Goal: Task Accomplishment & Management: Complete application form

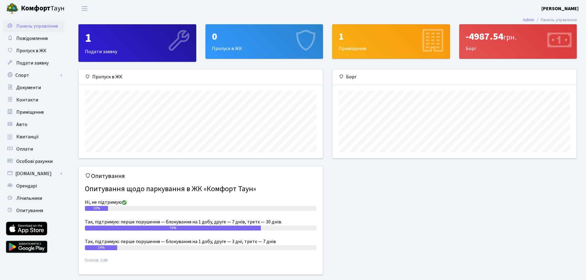
scroll to position [89, 244]
click at [23, 48] on span "Пропуск в ЖК" at bounding box center [31, 50] width 30 height 7
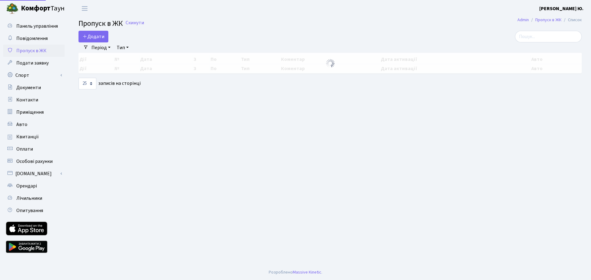
select select "25"
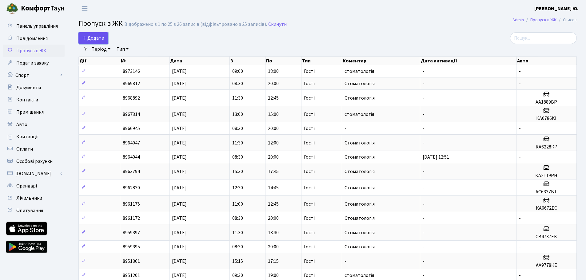
click at [85, 41] on span "Додати" at bounding box center [94, 38] width 22 height 7
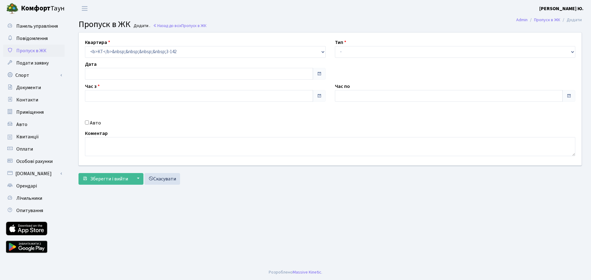
type input "[DATE]"
type input "08:45"
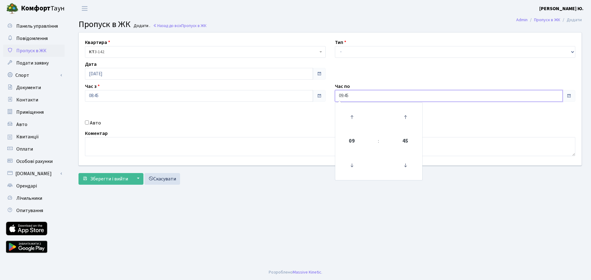
click at [333, 96] on div "Час по 09:45 09 : 45 00 01 02 03 04 05 06 07 08 09 10 11 12 13 14 15 16 17 18 1…" at bounding box center [455, 92] width 250 height 19
type input "20:00"
click at [352, 49] on select "- Доставка Таксі Гості Сервіс" at bounding box center [455, 52] width 241 height 12
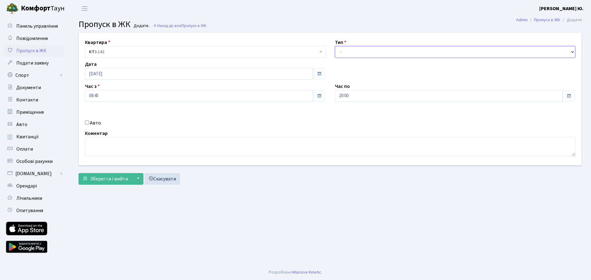
select select "3"
click at [335, 46] on select "- Доставка Таксі Гості Сервіс" at bounding box center [455, 52] width 241 height 12
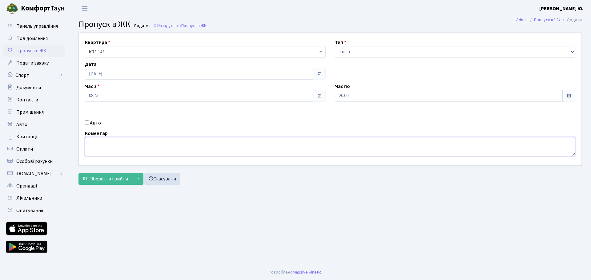
click at [175, 149] on textarea at bounding box center [330, 146] width 490 height 19
type textarea "стоматологія"
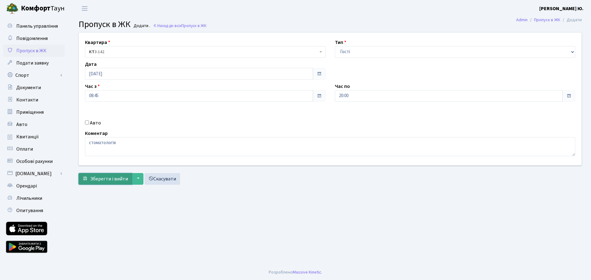
click at [98, 183] on button "Зберегти і вийти" at bounding box center [105, 179] width 54 height 12
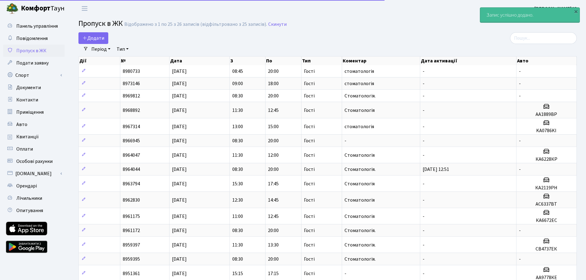
select select "25"
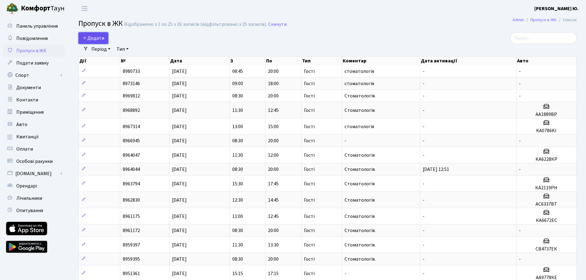
click at [94, 40] on span "Додати" at bounding box center [94, 38] width 22 height 7
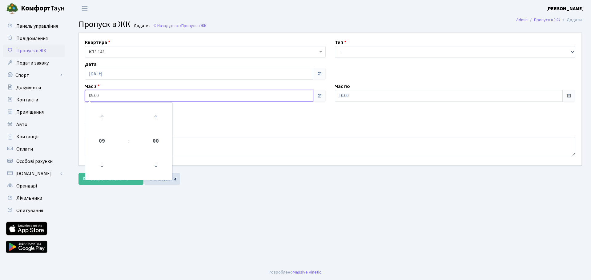
drag, startPoint x: 114, startPoint y: 94, endPoint x: 70, endPoint y: 99, distance: 44.6
click at [70, 99] on div "Квартира <b>КТ</b>&nbsp;&nbsp;&nbsp;&nbsp;3-142 КТ 3-142 Тип - Доставка Таксі Г…" at bounding box center [330, 110] width 522 height 156
type input "13:00"
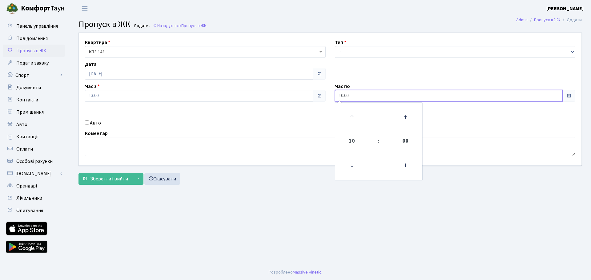
drag, startPoint x: 346, startPoint y: 98, endPoint x: 333, endPoint y: 99, distance: 12.4
click at [333, 99] on div "Час по 10:00 10 : 00 00 01 02 03 04 05 06 07 08 09 10 11 12 13 14 15 16 17 18 1…" at bounding box center [455, 92] width 250 height 19
type input "16:00"
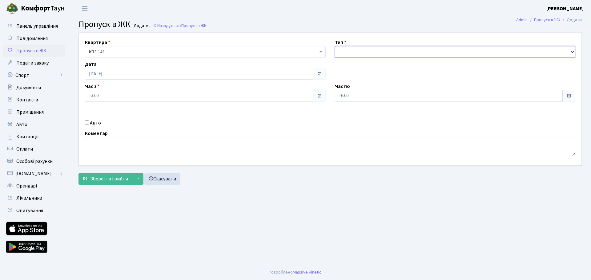
click at [341, 56] on select "- Доставка Таксі Гості Сервіс" at bounding box center [455, 52] width 241 height 12
select select "3"
click at [335, 46] on select "- Доставка Таксі Гості Сервіс" at bounding box center [455, 52] width 241 height 12
click at [91, 123] on label "Авто" at bounding box center [95, 122] width 11 height 7
click at [89, 123] on input "Авто" at bounding box center [87, 123] width 4 height 4
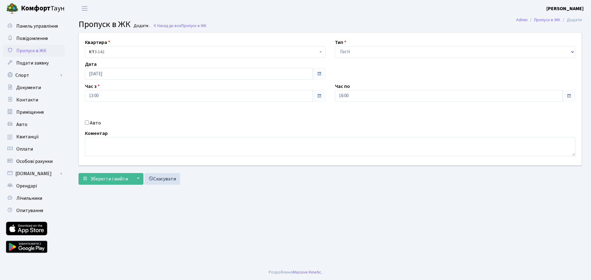
checkbox input "true"
click at [358, 120] on input "text" at bounding box center [455, 118] width 241 height 12
paste input "КА5606ВС"
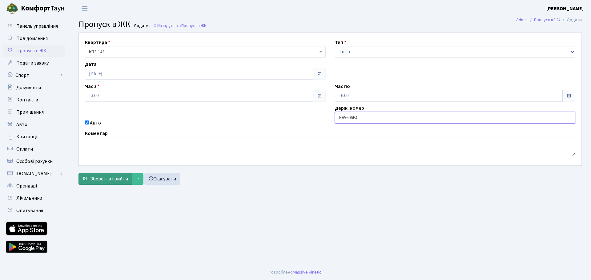
type input "КА5606ВС"
click at [111, 177] on span "Зберегти і вийти" at bounding box center [109, 179] width 38 height 7
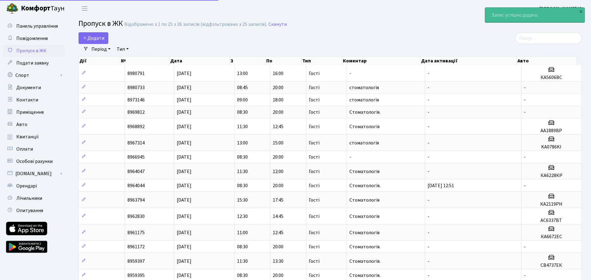
select select "25"
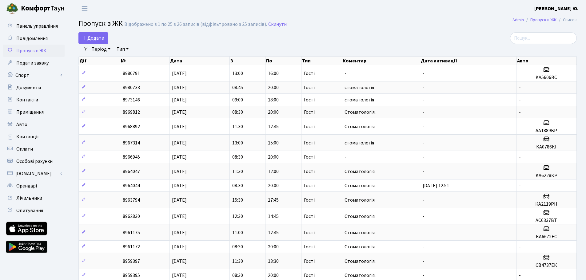
click at [110, 42] on div "Додати" at bounding box center [242, 38] width 329 height 12
click at [107, 39] on link "Додати" at bounding box center [93, 38] width 30 height 12
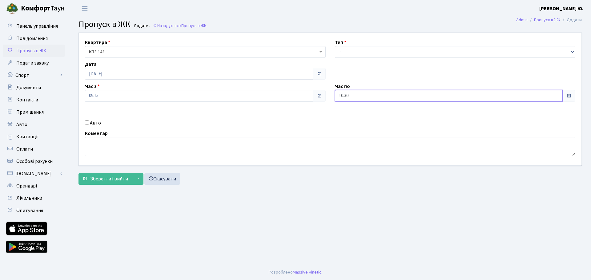
click at [356, 94] on input "10:30" at bounding box center [449, 96] width 228 height 12
click at [352, 114] on icon at bounding box center [352, 117] width 17 height 17
type input "13:30"
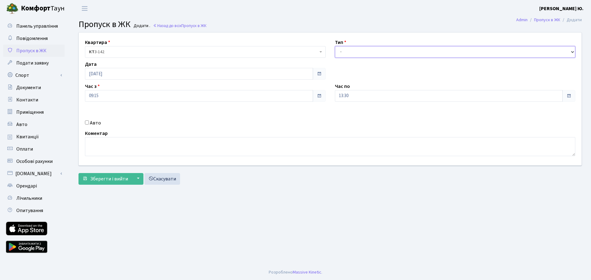
drag, startPoint x: 355, startPoint y: 51, endPoint x: 354, endPoint y: 57, distance: 5.3
click at [355, 51] on select "- Доставка Таксі Гості Сервіс" at bounding box center [455, 52] width 241 height 12
select select "3"
click at [335, 46] on select "- Доставка Таксі Гості Сервіс" at bounding box center [455, 52] width 241 height 12
click at [96, 122] on label "Авто" at bounding box center [95, 122] width 11 height 7
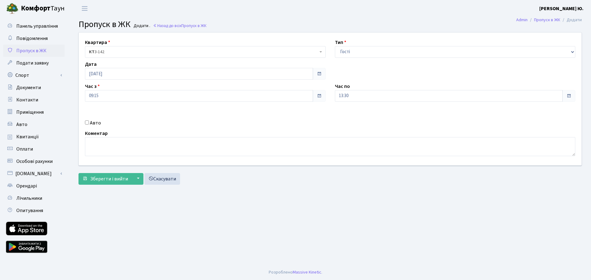
click at [89, 122] on input "Авто" at bounding box center [87, 123] width 4 height 4
checkbox input "true"
click at [376, 119] on input "text" at bounding box center [455, 118] width 241 height 12
paste input "КА7181МС"
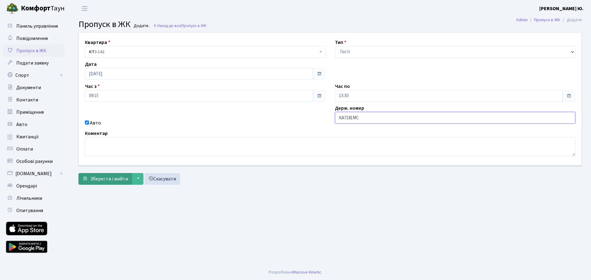
type input "КА7181МС"
click at [102, 176] on span "Зберегти і вийти" at bounding box center [109, 179] width 38 height 7
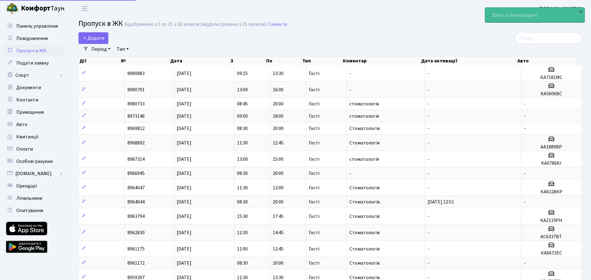
select select "25"
